Goal: Information Seeking & Learning: Learn about a topic

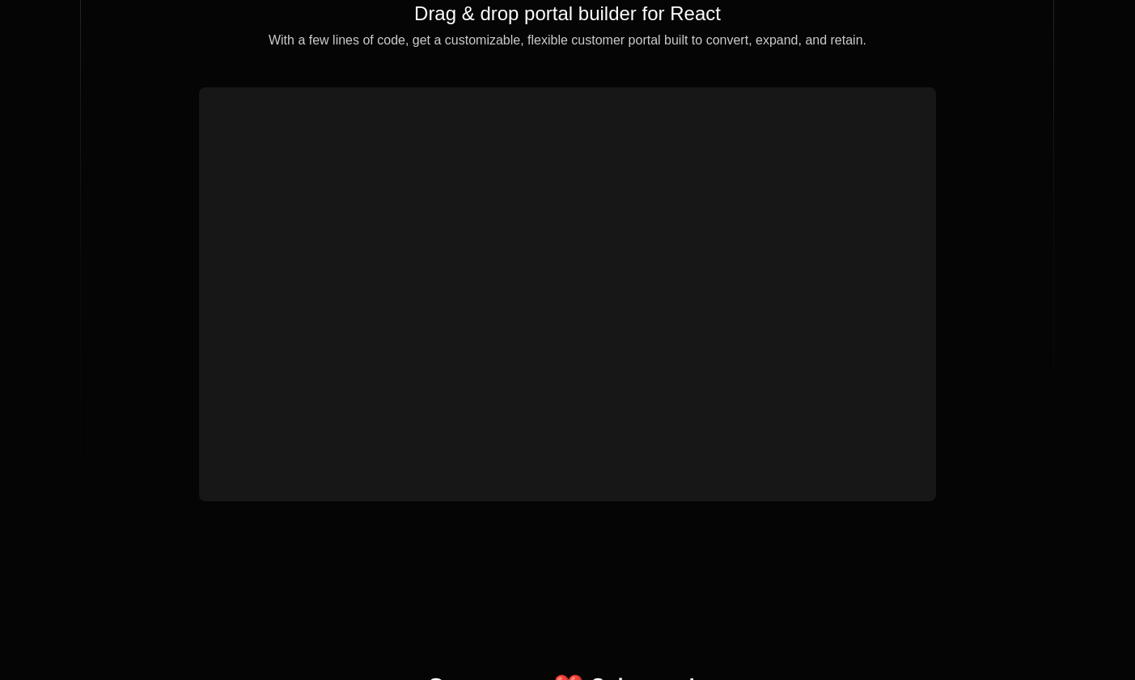
scroll to position [5879, 0]
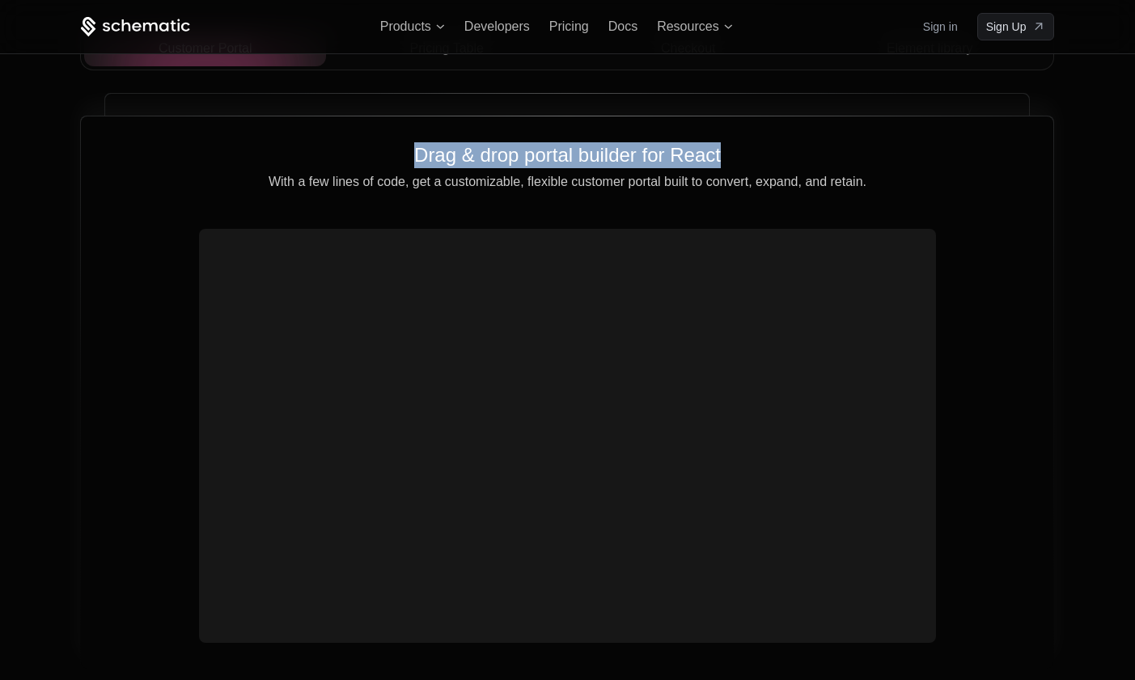
drag, startPoint x: 373, startPoint y: 179, endPoint x: 904, endPoint y: 184, distance: 530.8
click at [905, 168] on h2 "Drag & drop portal builder for React" at bounding box center [567, 155] width 921 height 26
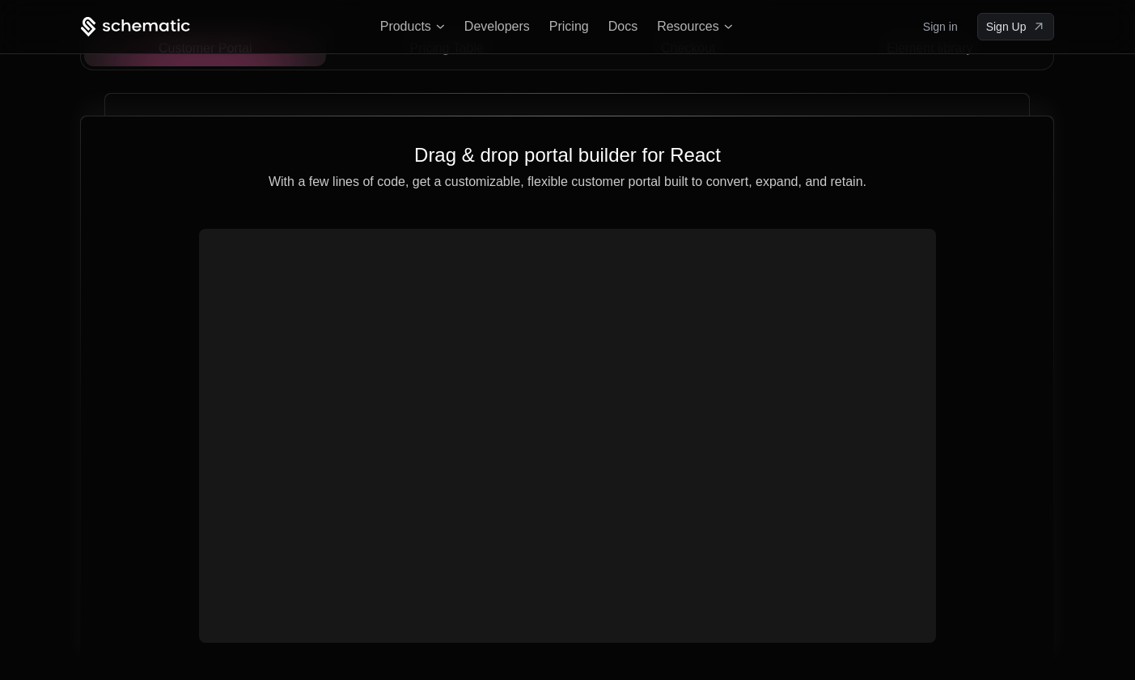
click at [998, 189] on p "With a few lines of code, get a customizable, flexible customer portal built to…" at bounding box center [567, 182] width 921 height 15
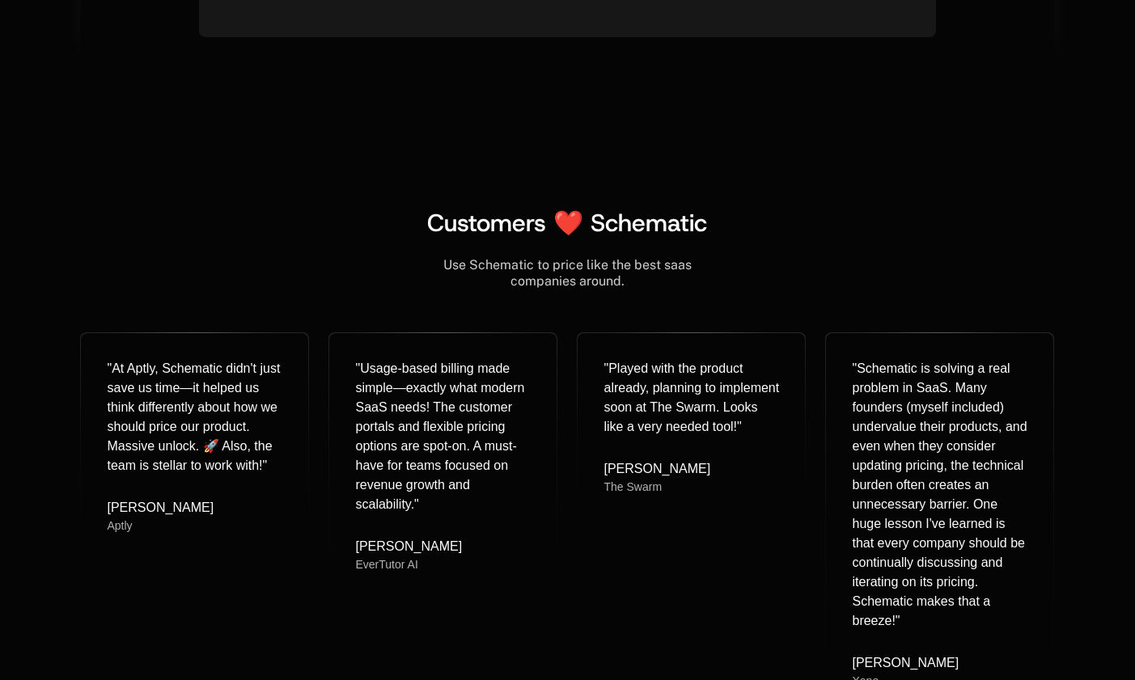
scroll to position [6674, 0]
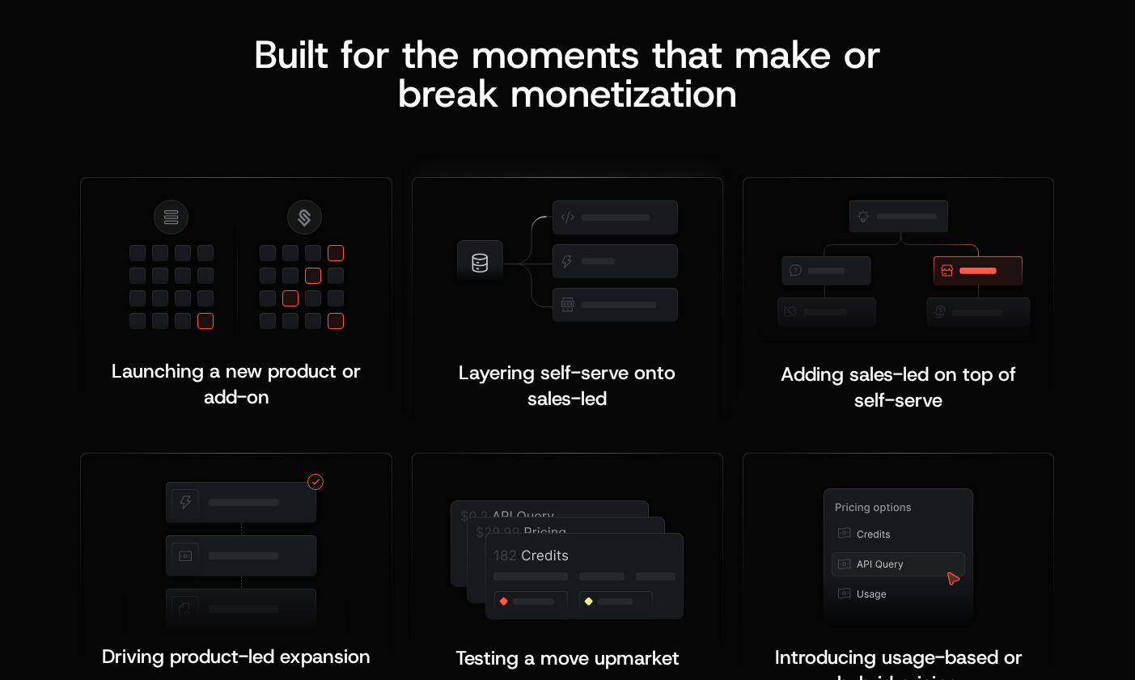
scroll to position [3341, 0]
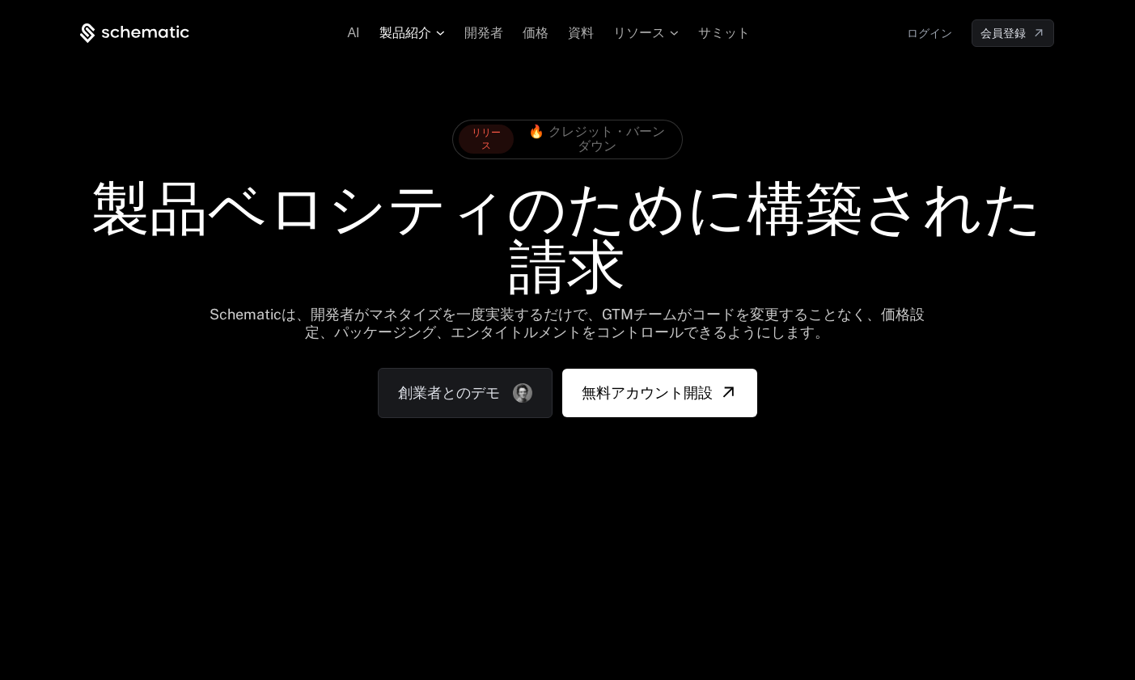
click at [401, 32] on span "製品紹介" at bounding box center [405, 33] width 52 height 15
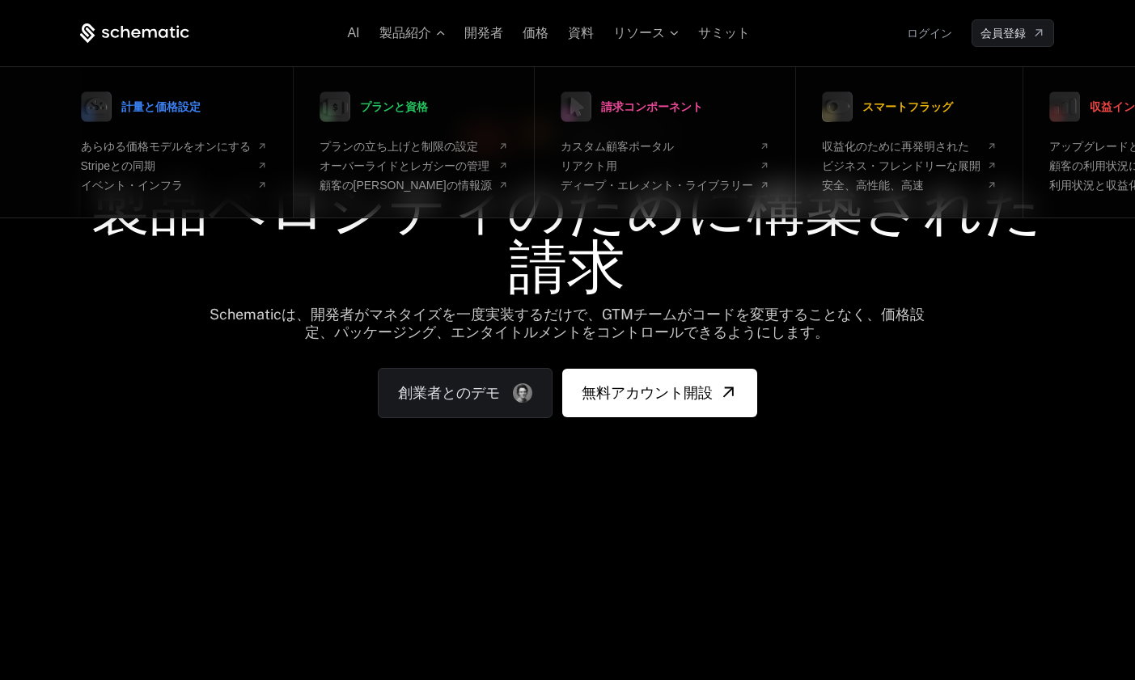
click at [184, 110] on span "計量と価格設定" at bounding box center [160, 106] width 79 height 11
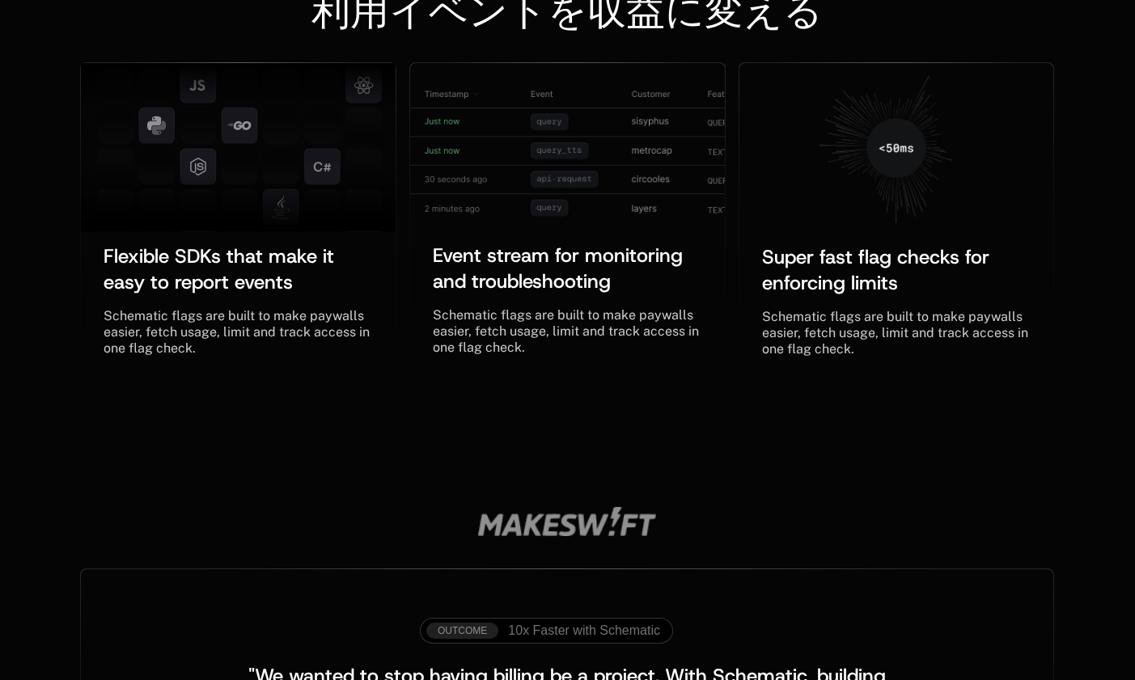
scroll to position [1037, 0]
